Goal: Transaction & Acquisition: Download file/media

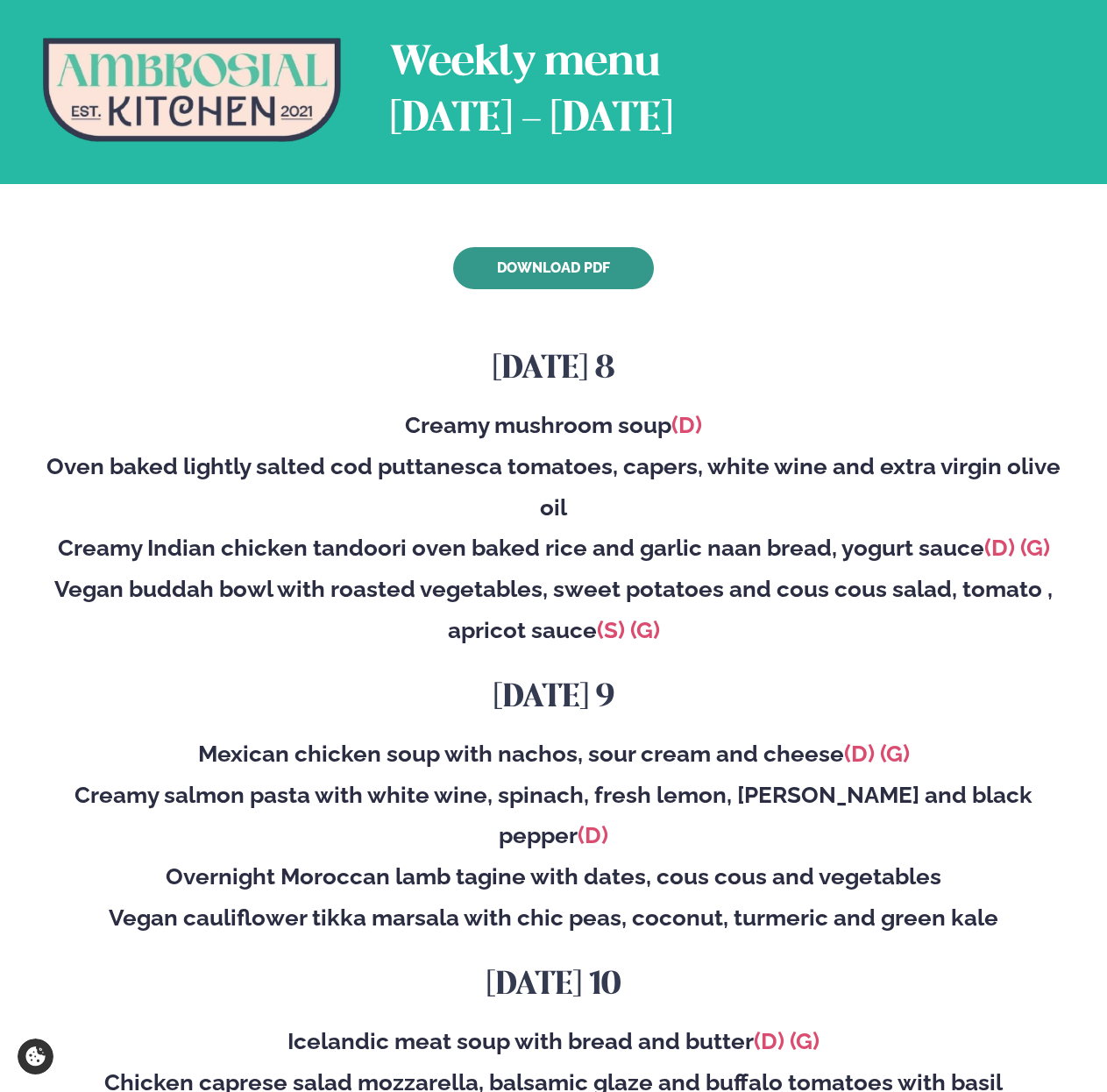
click at [514, 272] on link "Download PDF" at bounding box center [554, 268] width 201 height 42
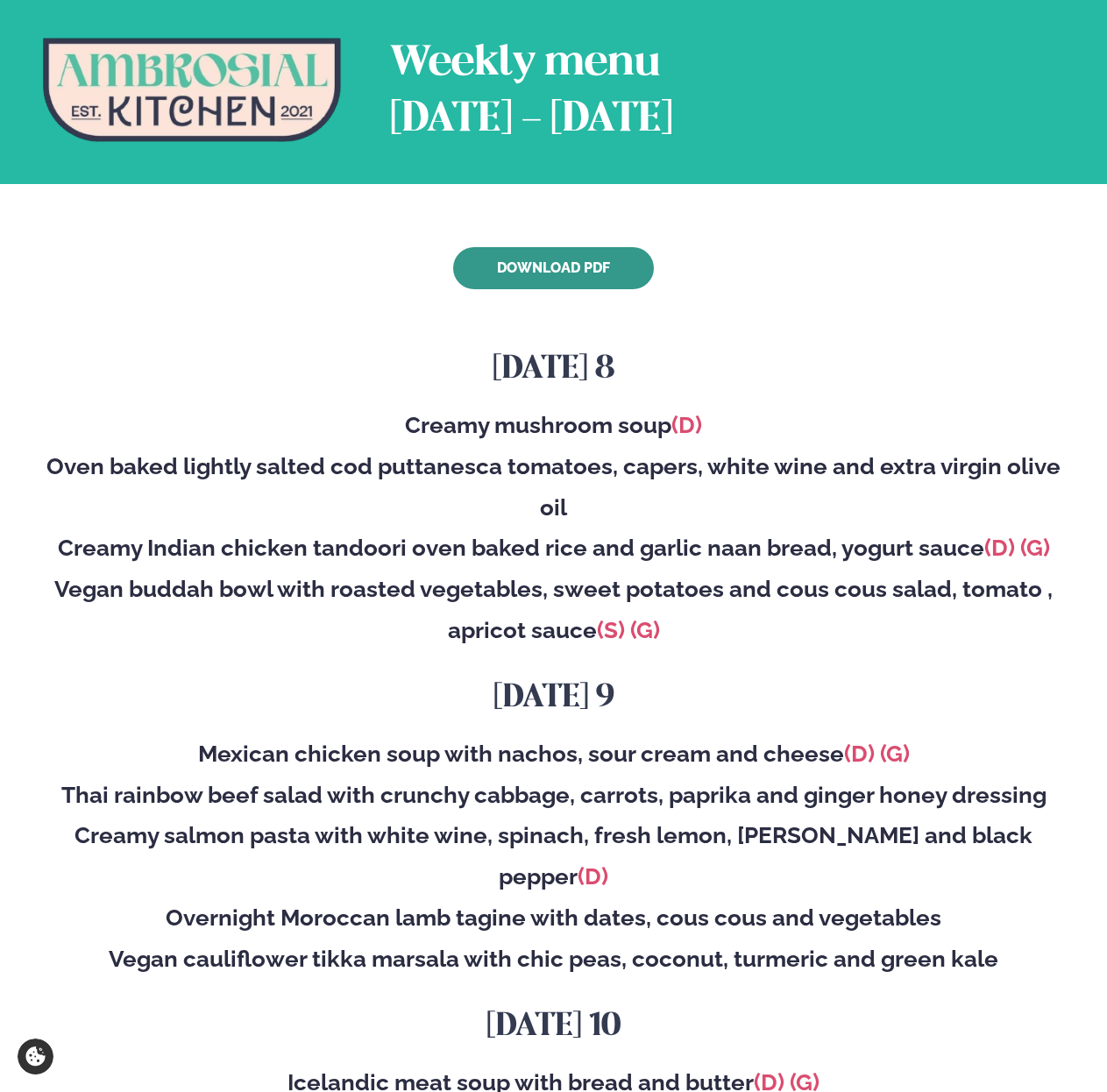
click at [545, 282] on link "Download PDF" at bounding box center [554, 268] width 201 height 42
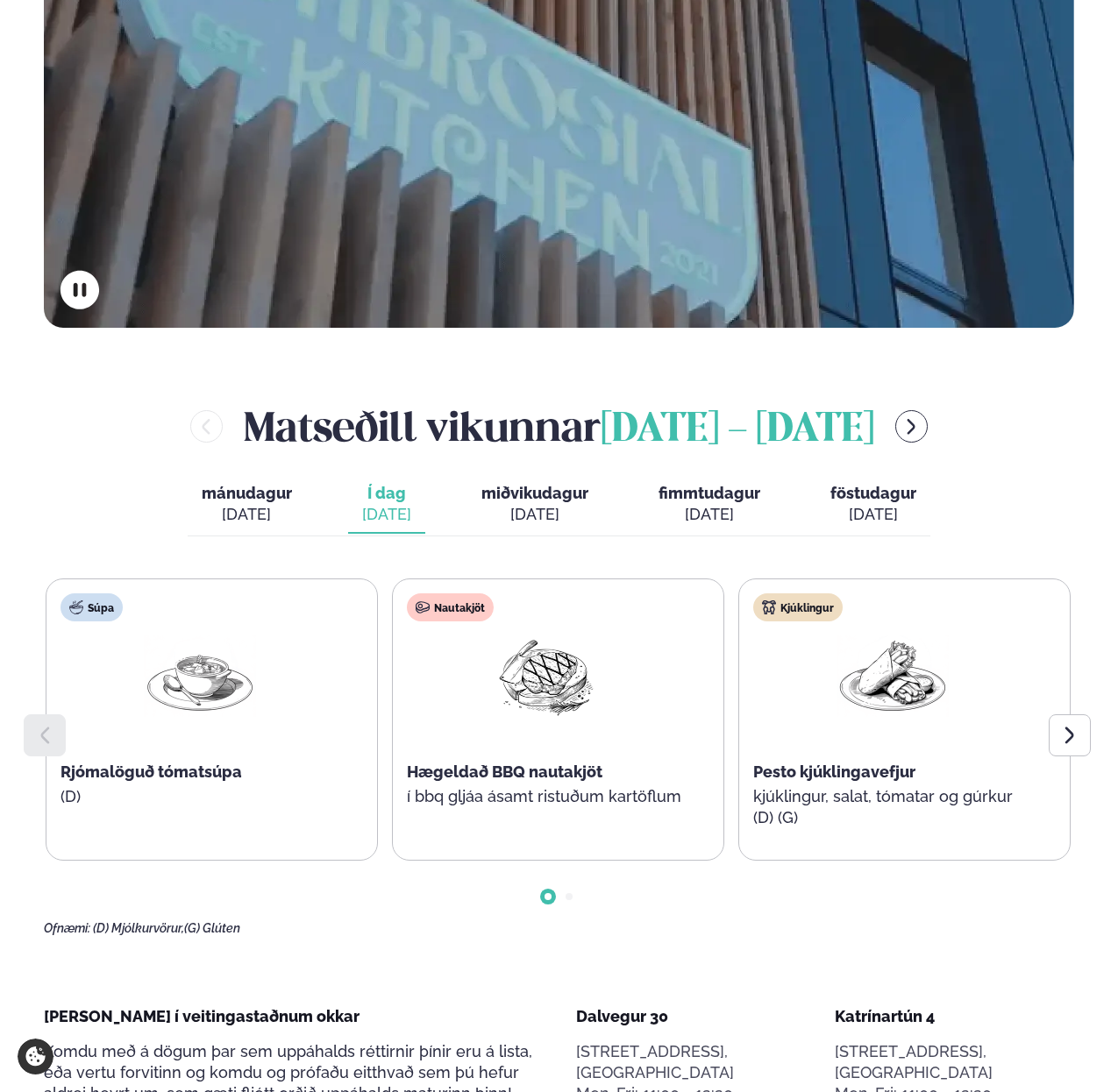
scroll to position [497, 0]
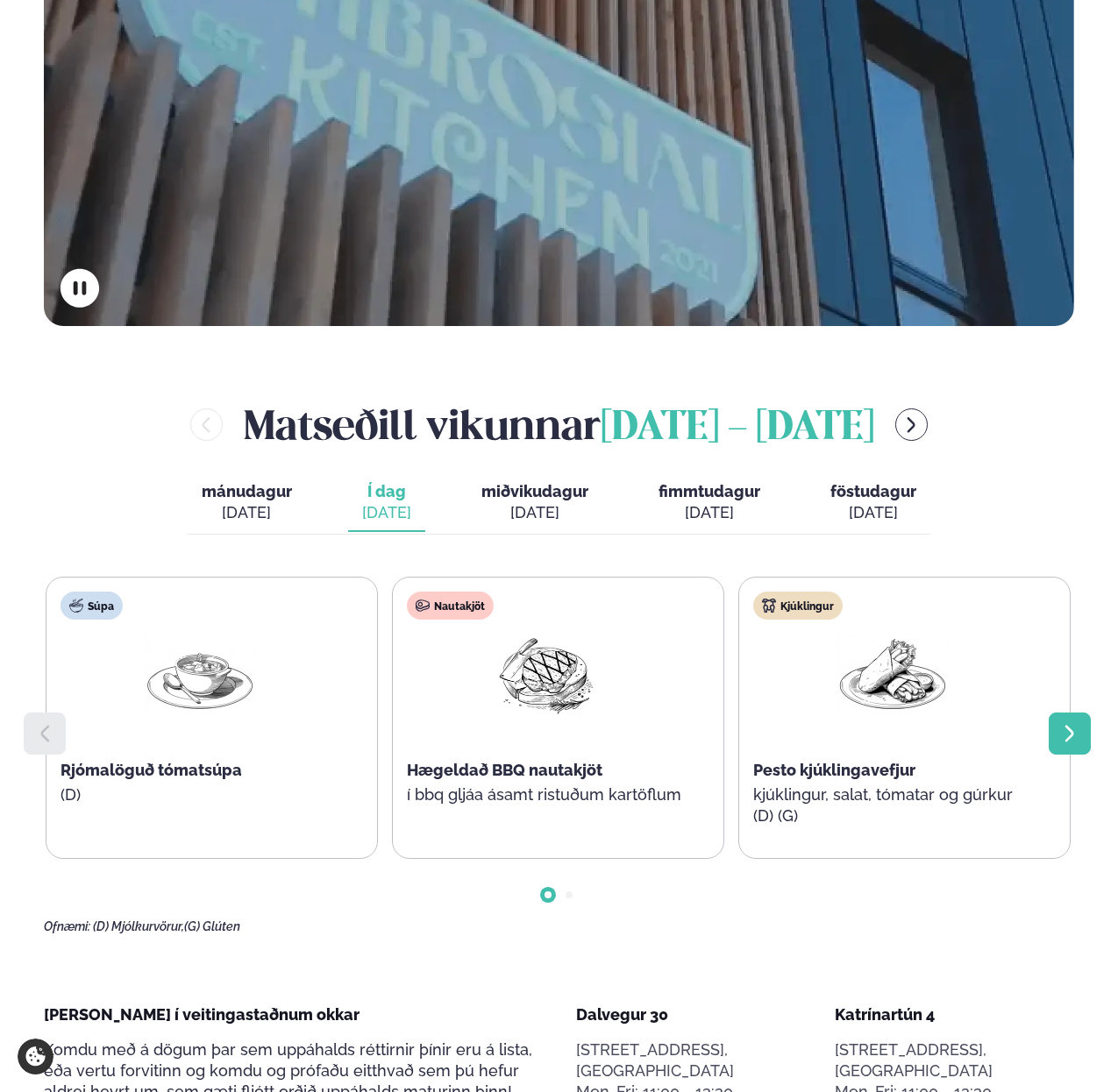
click at [1078, 723] on icon at bounding box center [1069, 733] width 21 height 21
